Goal: Navigation & Orientation: Go to known website

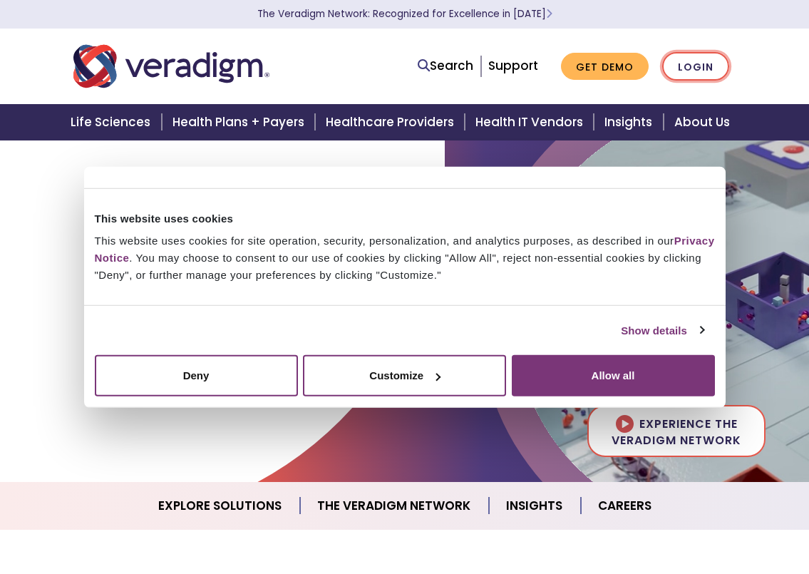
click at [702, 71] on link "Login" at bounding box center [695, 66] width 67 height 29
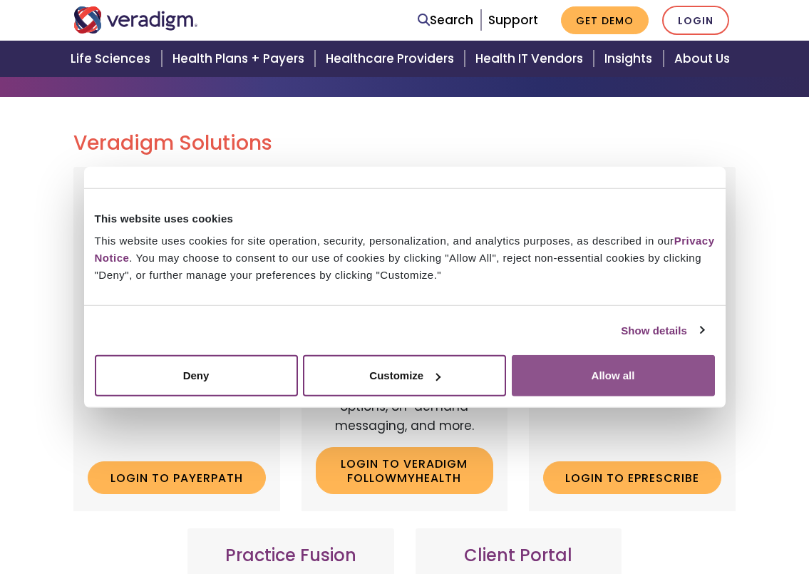
scroll to position [143, 0]
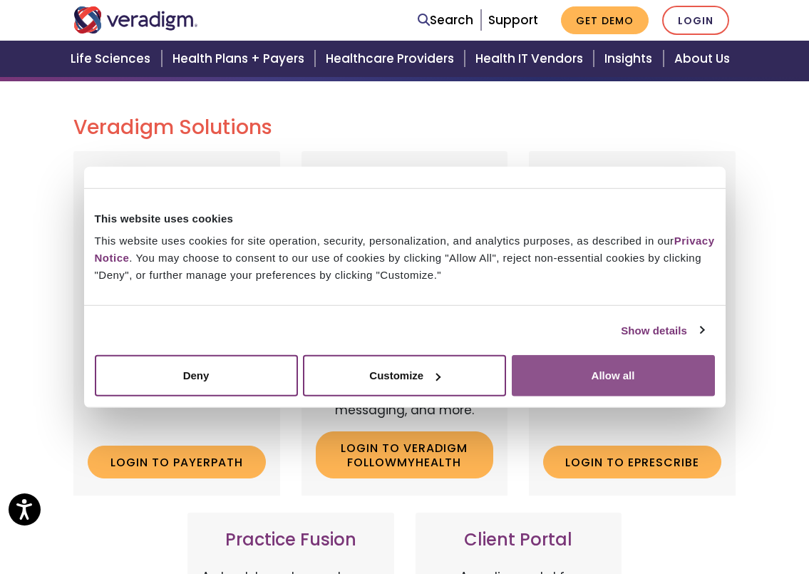
click at [552, 366] on button "Allow all" at bounding box center [613, 375] width 203 height 41
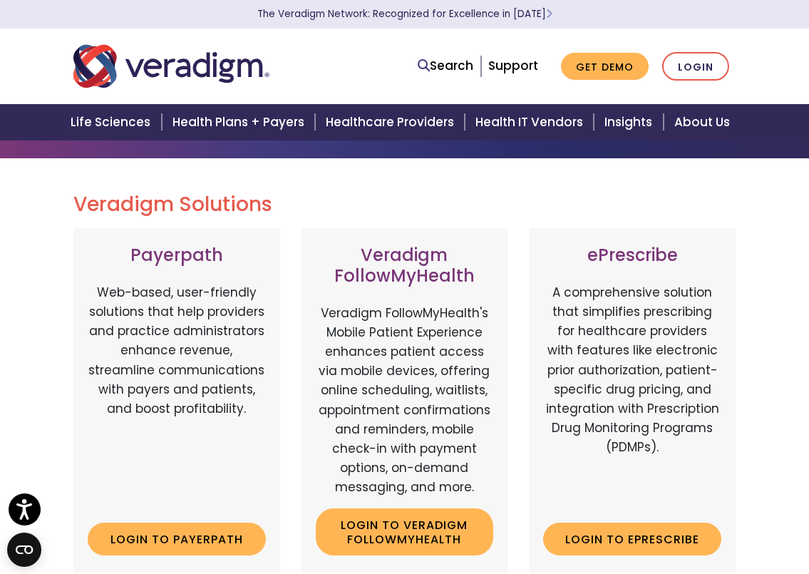
scroll to position [0, 0]
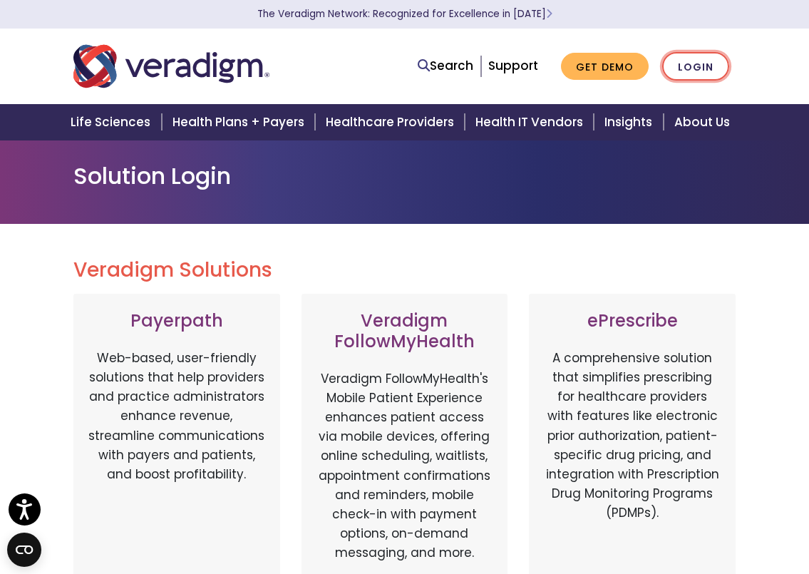
click at [700, 73] on link "Login" at bounding box center [695, 66] width 67 height 29
